Goal: Check status: Check status

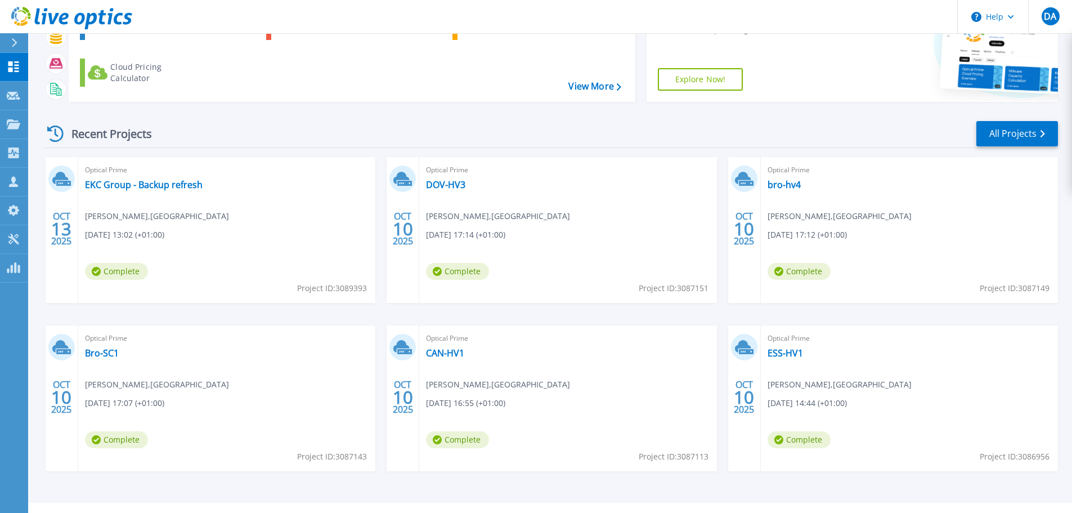
scroll to position [111, 0]
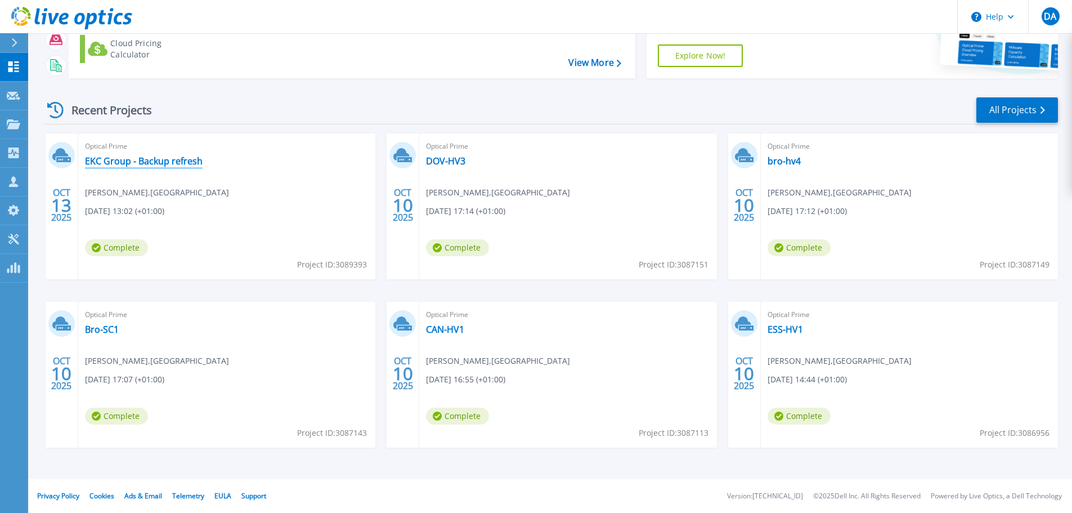
click at [146, 162] on link "EKC Group - Backup refresh" at bounding box center [144, 160] width 118 height 11
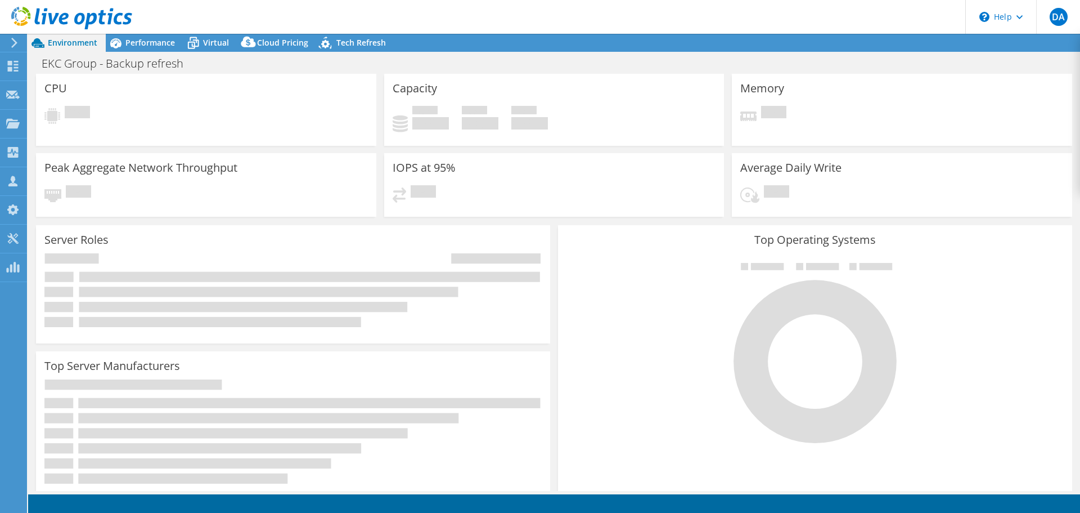
select select "USD"
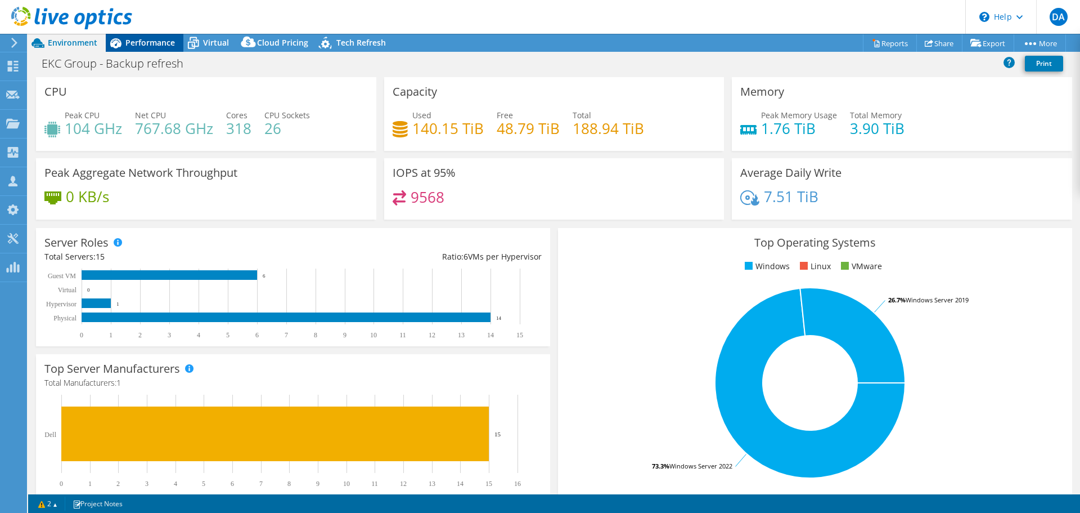
click at [150, 44] on span "Performance" at bounding box center [150, 42] width 50 height 11
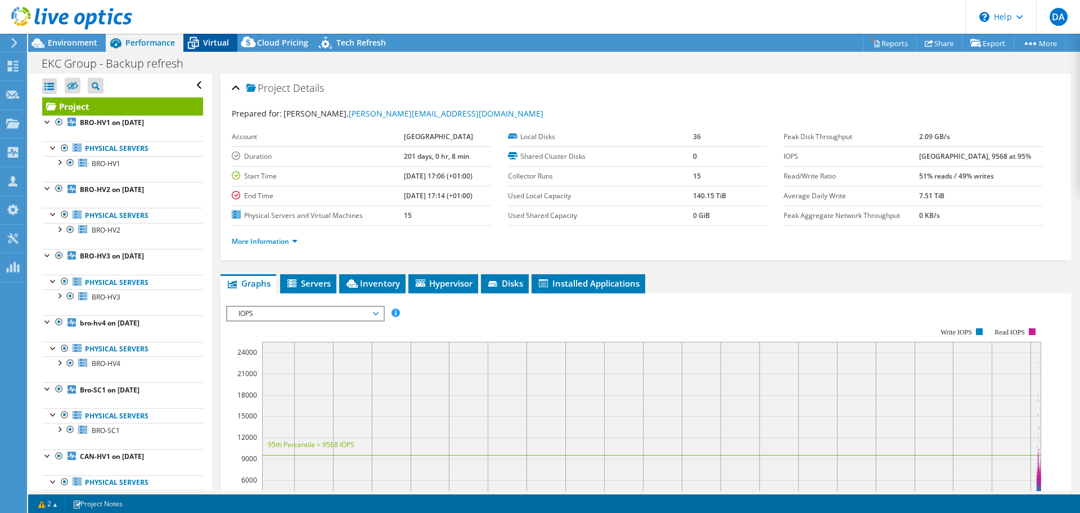
click at [194, 44] on icon at bounding box center [193, 43] width 11 height 9
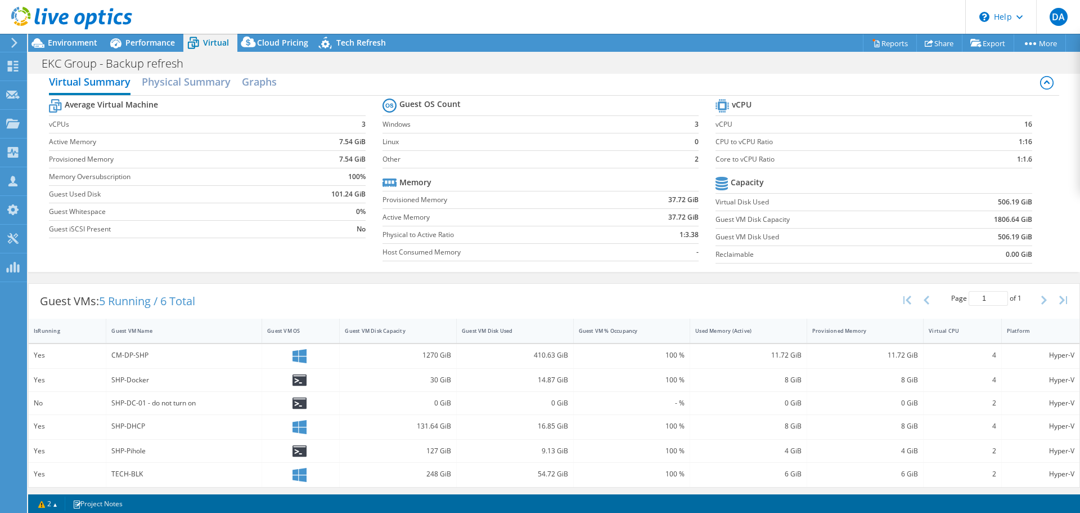
scroll to position [14, 0]
click at [132, 44] on span "Performance" at bounding box center [150, 42] width 50 height 11
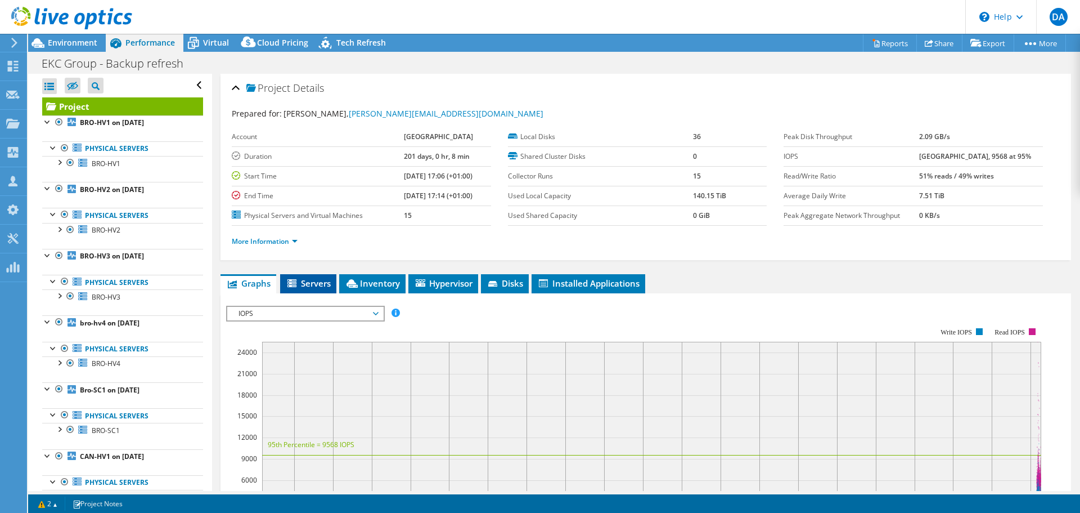
click at [323, 281] on span "Servers" at bounding box center [308, 282] width 45 height 11
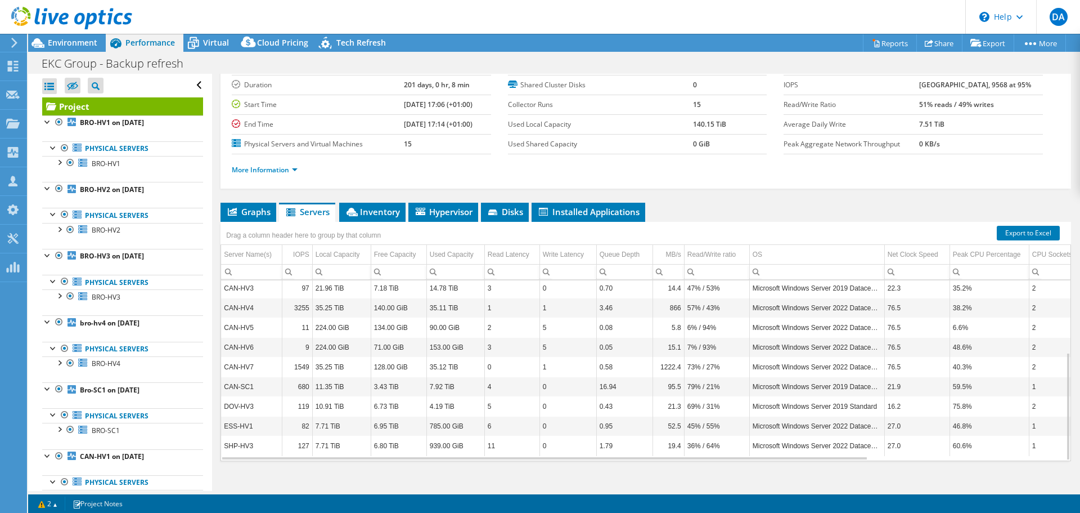
scroll to position [84, 0]
